Goal: Find specific page/section: Find specific page/section

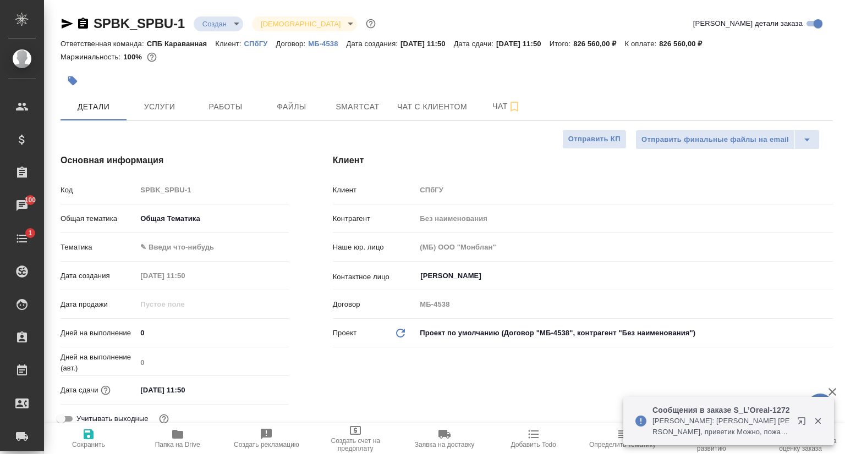
select select "RU"
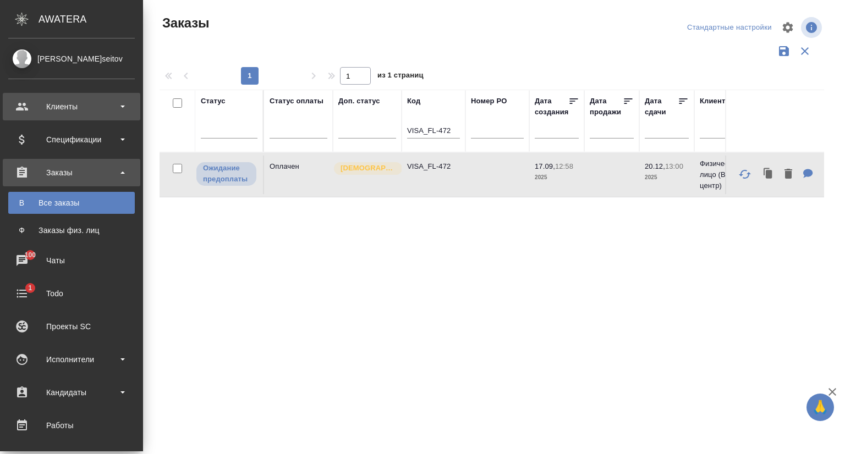
click at [63, 106] on div "Клиенты" at bounding box center [71, 106] width 127 height 17
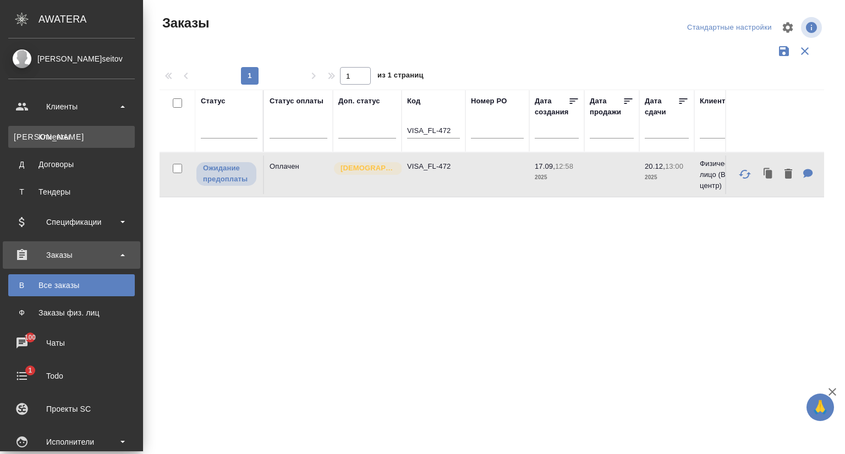
click at [67, 139] on div "Клиенты" at bounding box center [72, 136] width 116 height 11
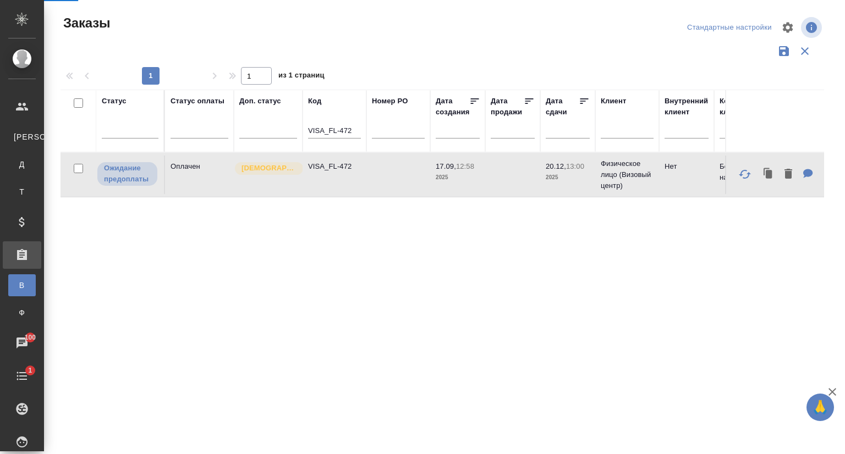
select select "RU"
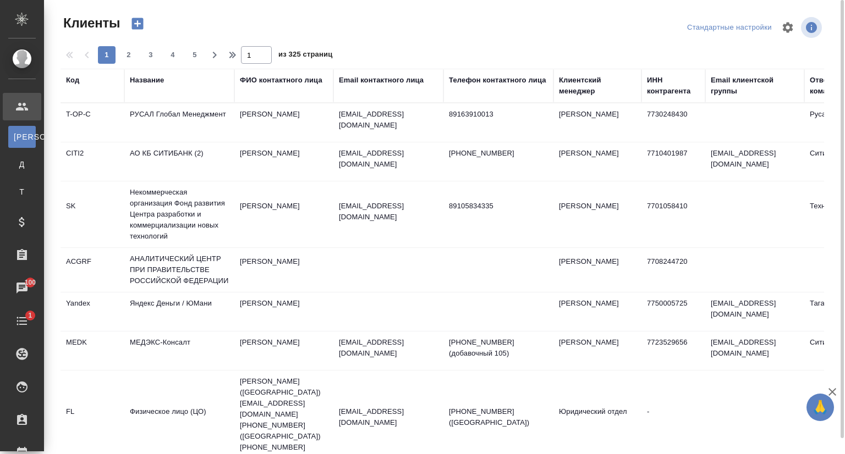
click at [150, 78] on div "Название" at bounding box center [147, 80] width 34 height 11
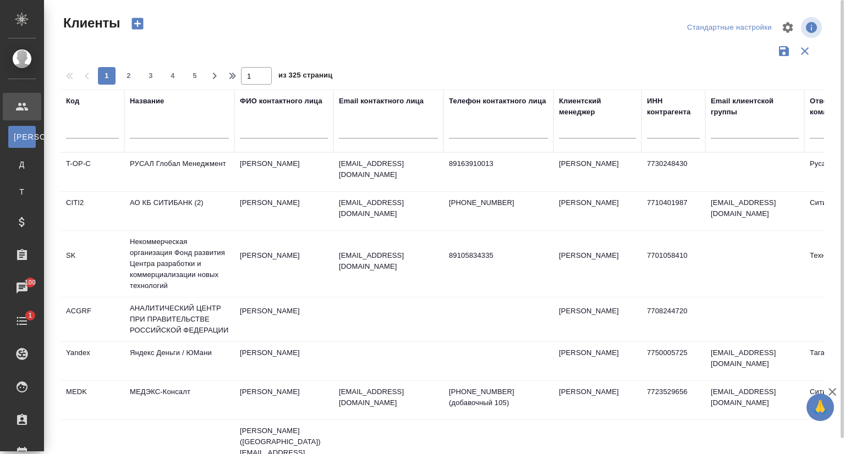
click at [144, 131] on input "text" at bounding box center [179, 132] width 99 height 14
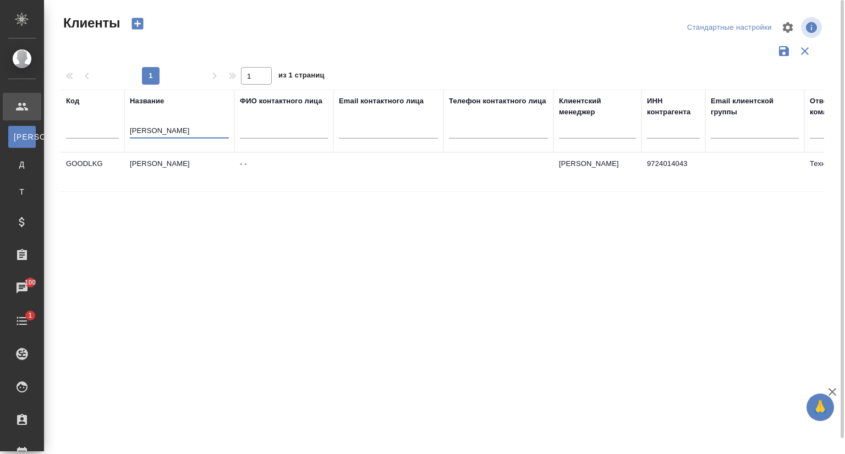
type input "гуд лу"
click at [165, 166] on td "Гуд Лукинг" at bounding box center [179, 172] width 110 height 39
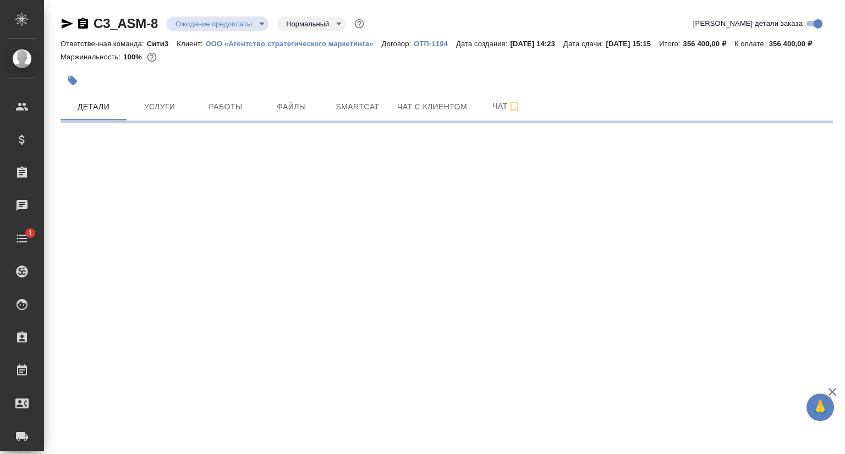
select select "RU"
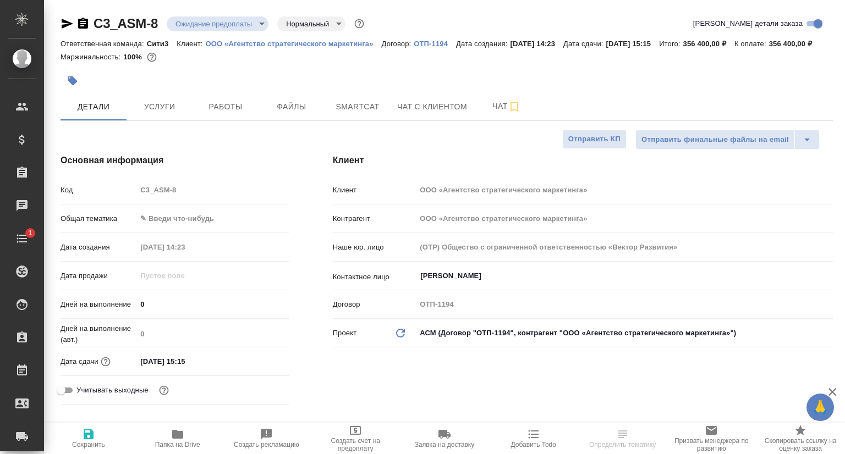
type textarea "x"
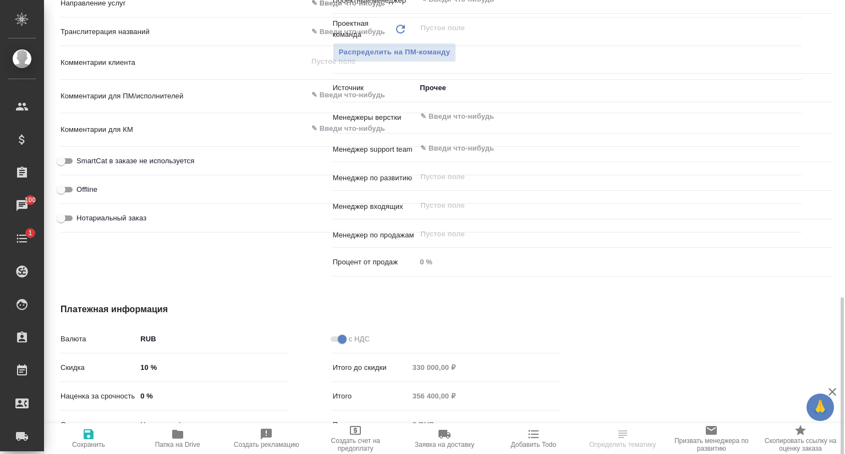
scroll to position [681, 0]
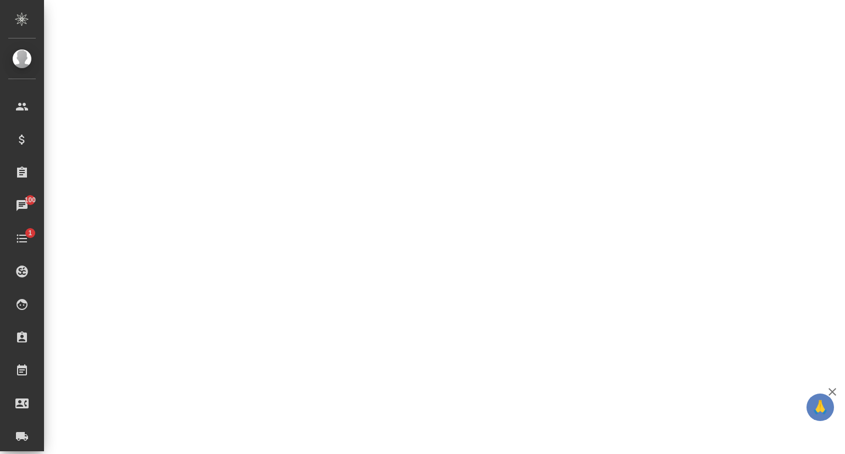
select select "RU"
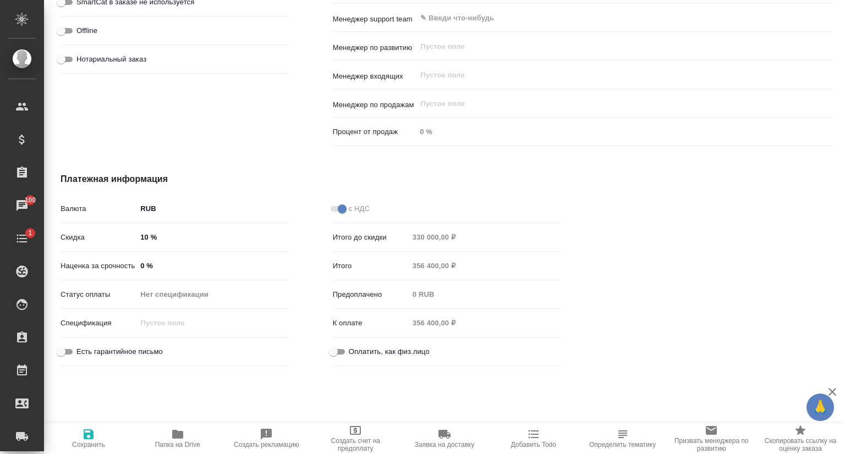
type textarea "x"
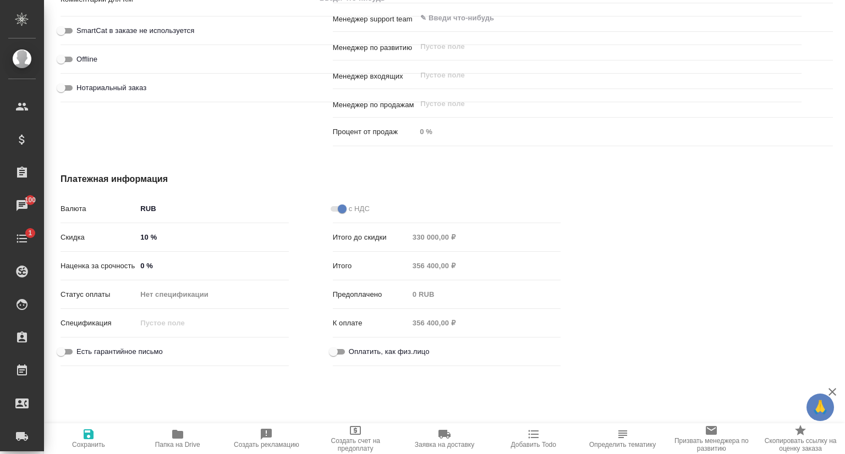
type textarea "x"
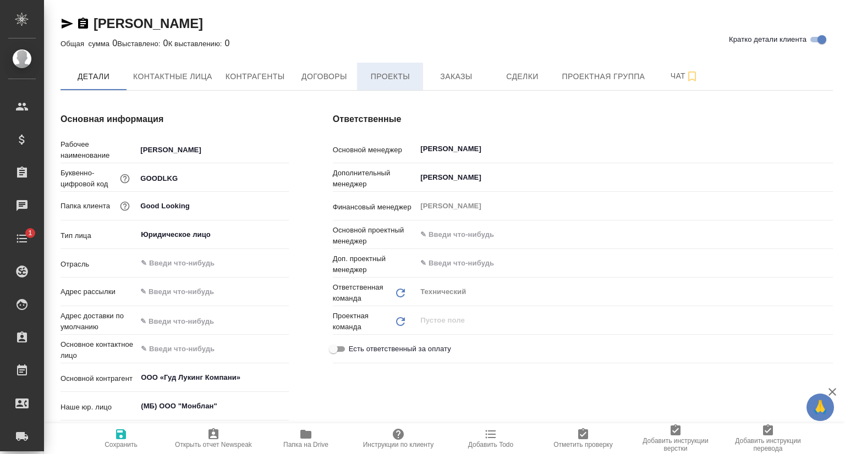
click at [398, 76] on span "Проекты" at bounding box center [390, 77] width 53 height 14
type textarea "x"
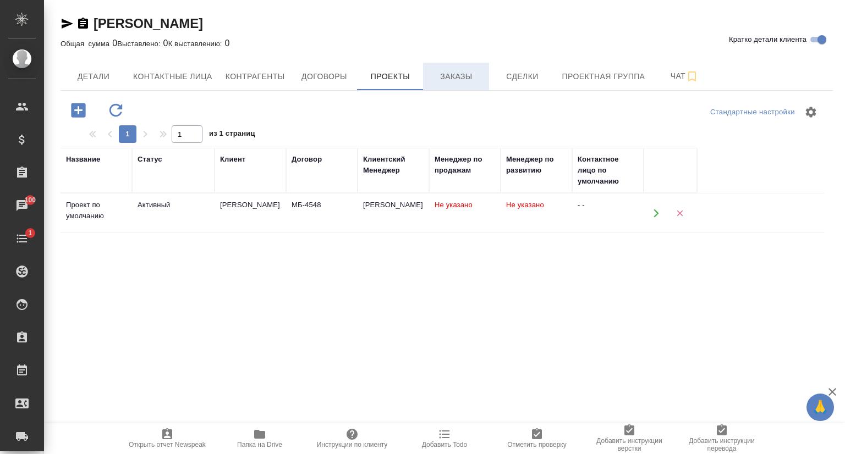
click at [464, 80] on span "Заказы" at bounding box center [456, 77] width 53 height 14
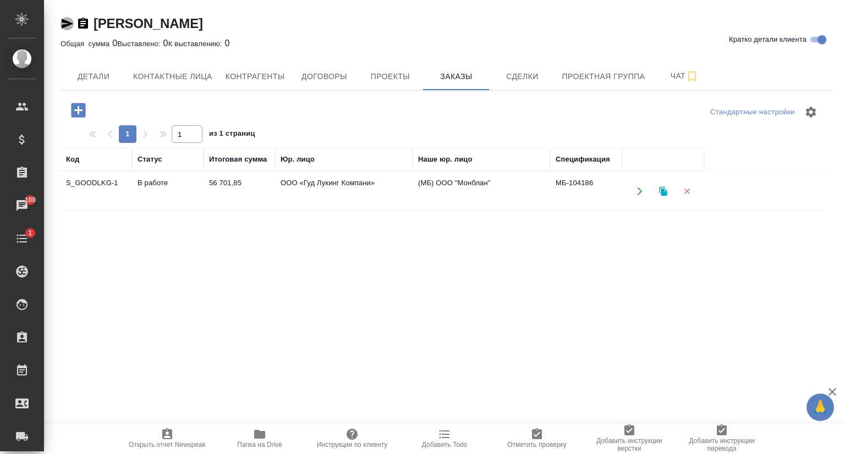
click at [62, 25] on icon "button" at bounding box center [68, 24] width 12 height 10
click at [390, 80] on span "Проекты" at bounding box center [390, 77] width 53 height 14
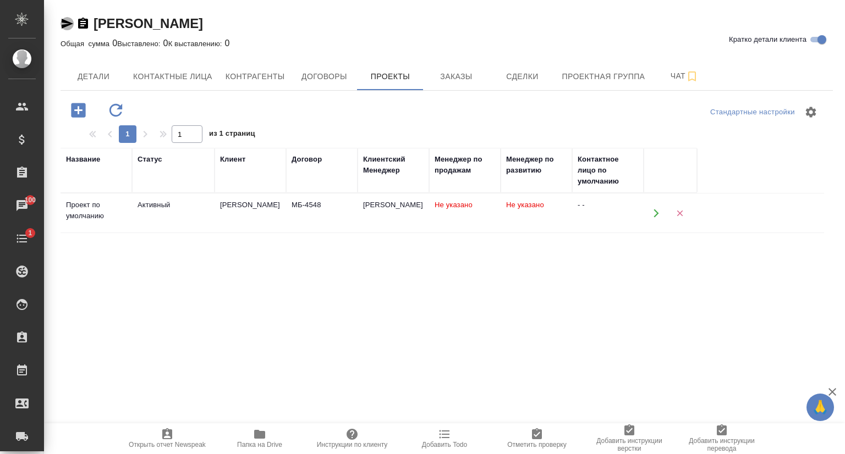
click at [67, 24] on icon "button" at bounding box center [68, 24] width 12 height 10
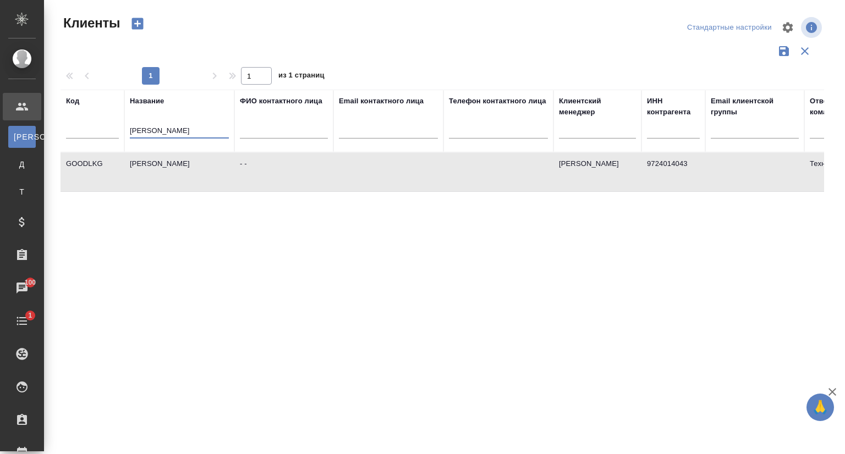
select select "RU"
click at [124, 132] on tr "Код Название гуд лу ФИО контактного лица Email контактного лица Телефон контакт…" at bounding box center [477, 121] width 832 height 63
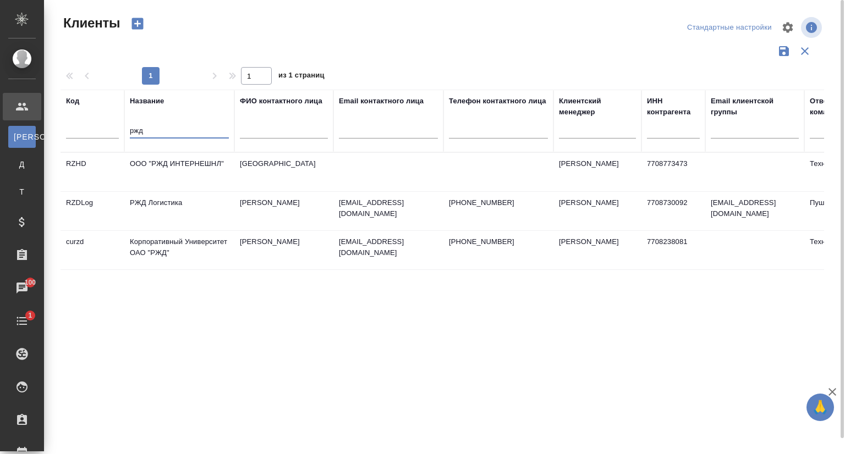
type input "ржд"
click at [168, 250] on td "Корпоративный Университет ОАО "РЖД"" at bounding box center [179, 250] width 110 height 39
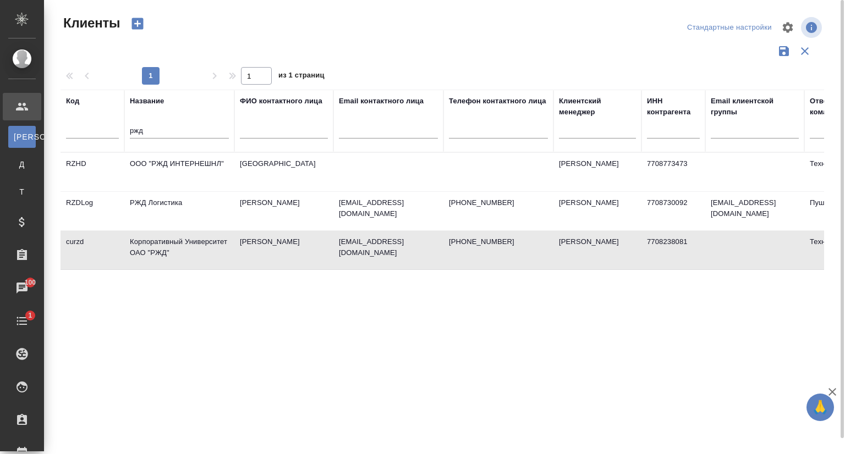
click at [168, 251] on td "Корпоративный Университет ОАО "РЖД"" at bounding box center [179, 250] width 110 height 39
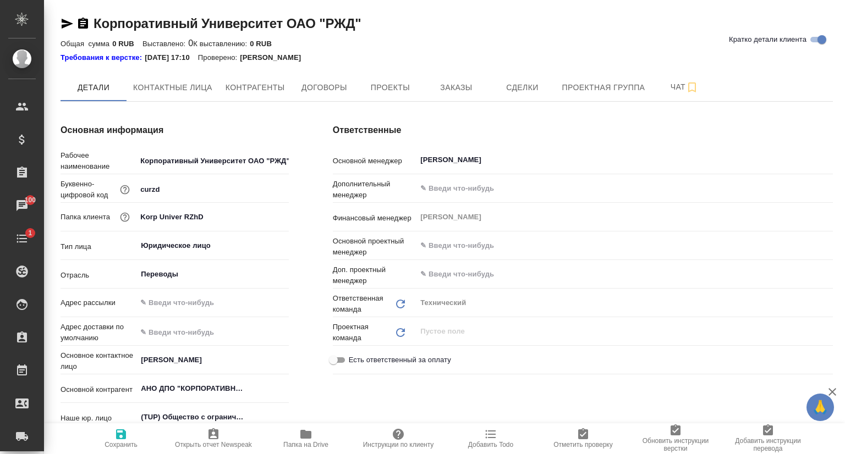
type textarea "x"
click at [440, 76] on button "Заказы" at bounding box center [456, 88] width 66 height 28
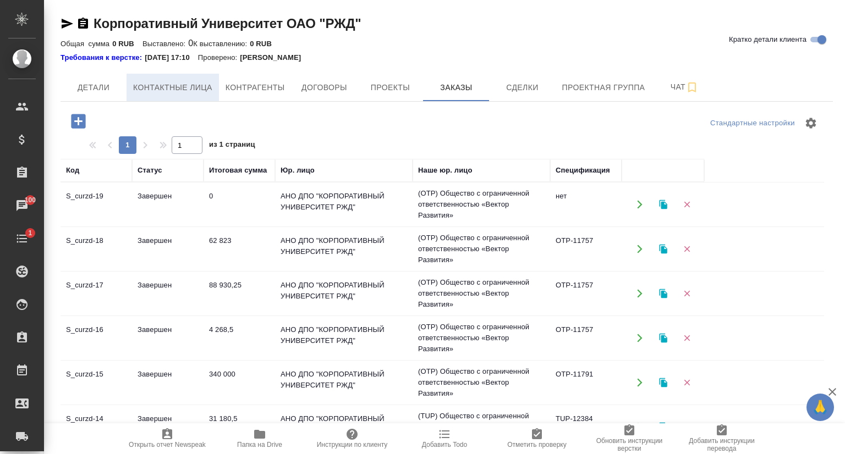
click at [198, 86] on span "Контактные лица" at bounding box center [172, 88] width 79 height 14
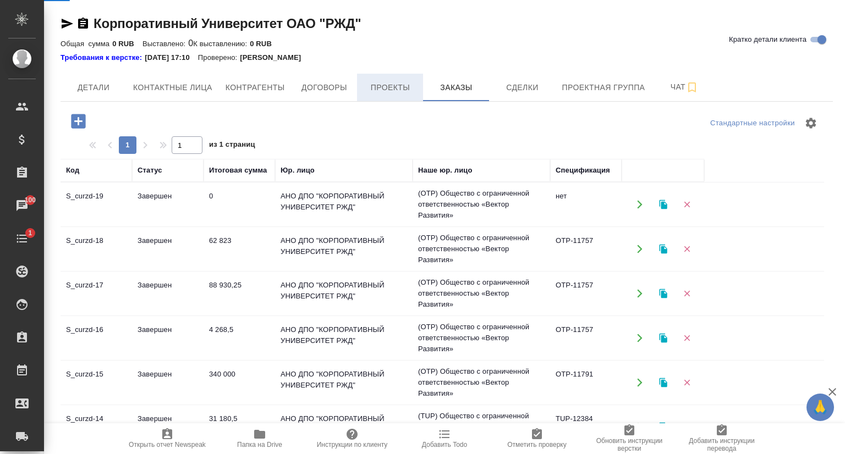
select select "RU"
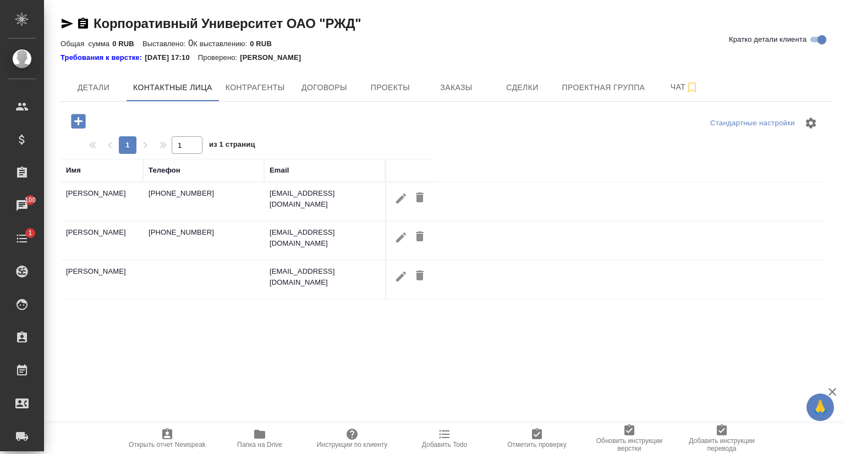
click at [333, 86] on span "Договоры" at bounding box center [324, 88] width 53 height 14
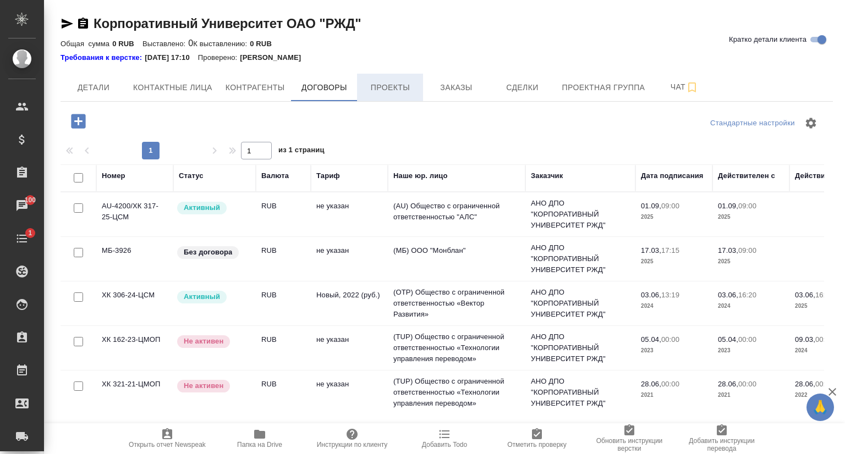
drag, startPoint x: 380, startPoint y: 85, endPoint x: 380, endPoint y: 90, distance: 5.5
click at [381, 85] on span "Проекты" at bounding box center [390, 88] width 53 height 14
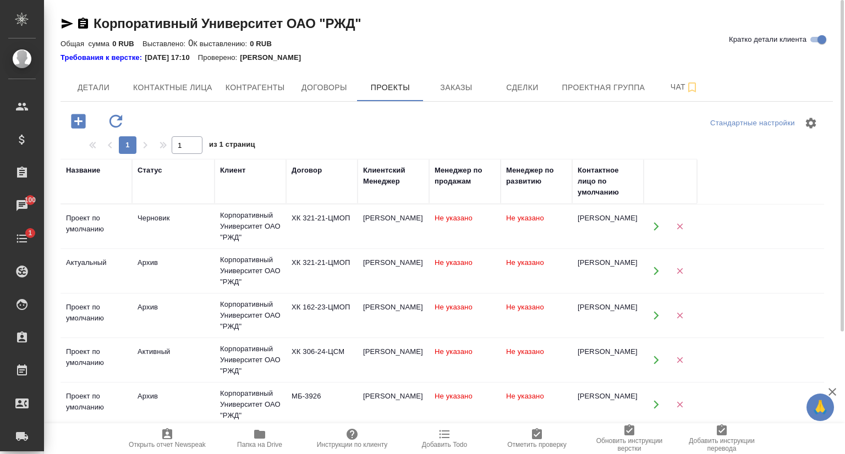
scroll to position [110, 0]
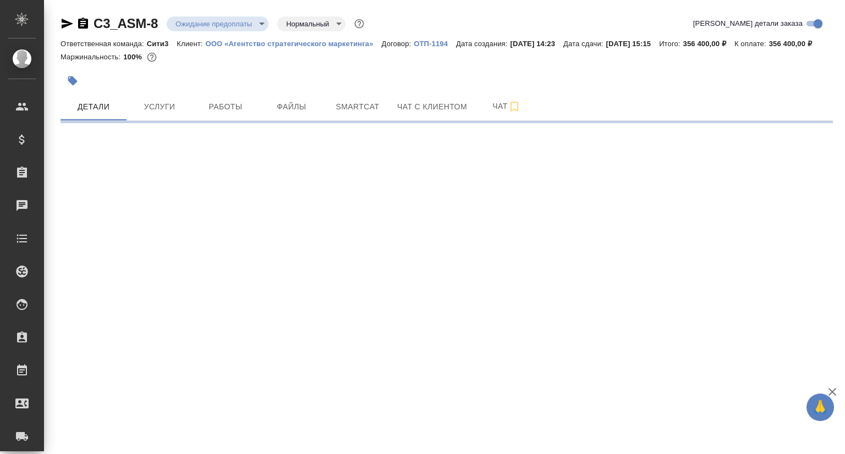
select select "RU"
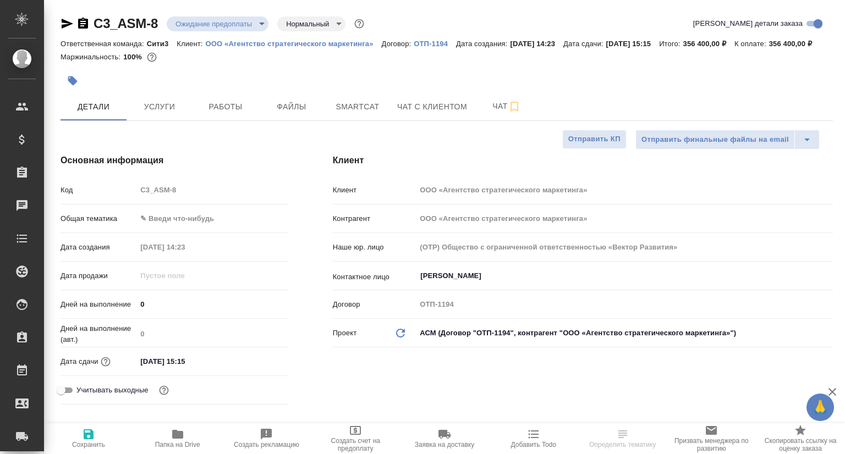
type textarea "x"
